Goal: Communication & Community: Connect with others

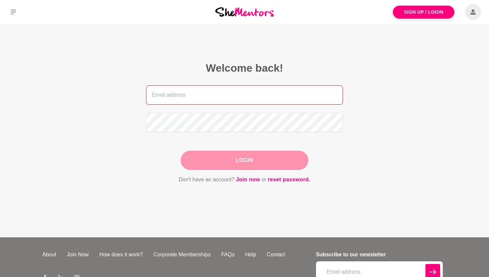
click at [177, 101] on input "email" at bounding box center [244, 94] width 197 height 19
type input "[PERSON_NAME][EMAIL_ADDRESS][DOMAIN_NAME]"
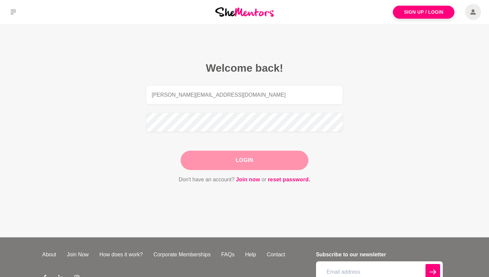
click at [213, 154] on button "Login" at bounding box center [245, 159] width 128 height 19
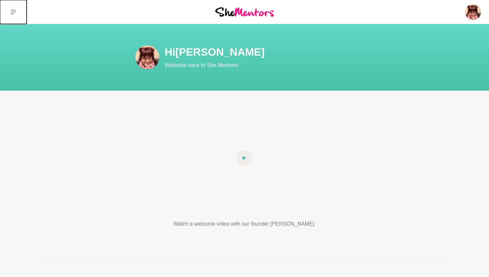
click at [14, 11] on icon at bounding box center [13, 11] width 5 height 5
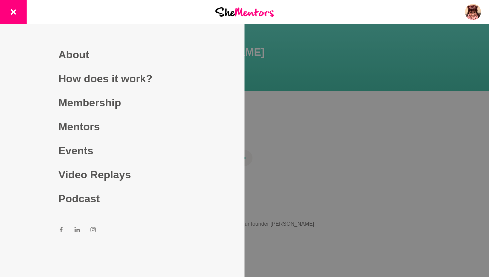
click at [124, 12] on div at bounding box center [81, 12] width 163 height 24
click at [419, 77] on div at bounding box center [244, 138] width 489 height 277
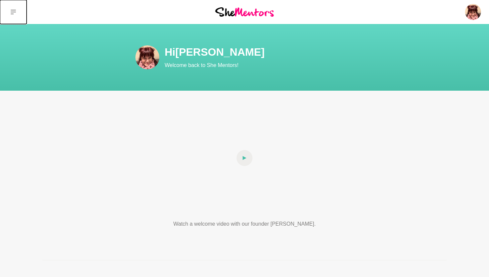
click at [15, 9] on icon at bounding box center [13, 11] width 5 height 5
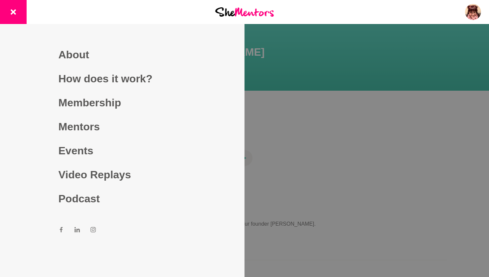
click at [407, 112] on div at bounding box center [244, 138] width 489 height 277
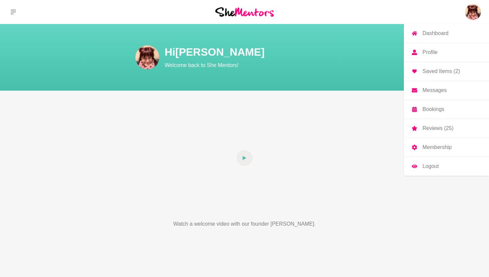
click at [433, 90] on p "Messages" at bounding box center [435, 90] width 24 height 5
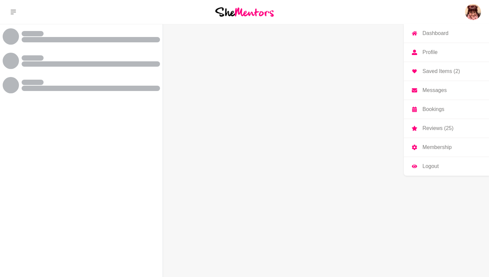
click at [430, 90] on p "Messages" at bounding box center [435, 90] width 24 height 5
